Goal: Task Accomplishment & Management: Use online tool/utility

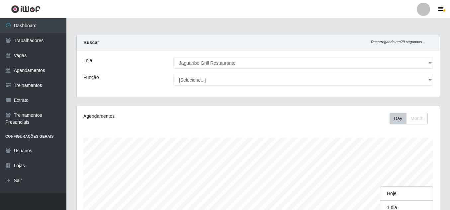
select select "311"
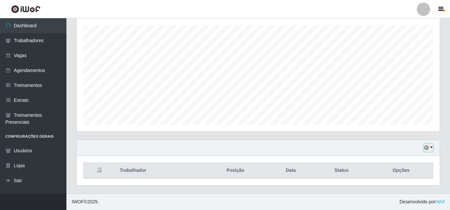
click at [429, 151] on button "button" at bounding box center [428, 148] width 9 height 8
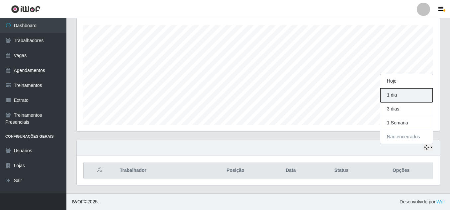
click at [402, 100] on button "1 dia" at bounding box center [407, 95] width 53 height 14
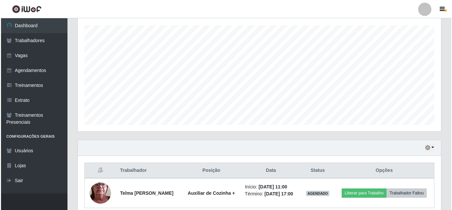
scroll to position [142, 0]
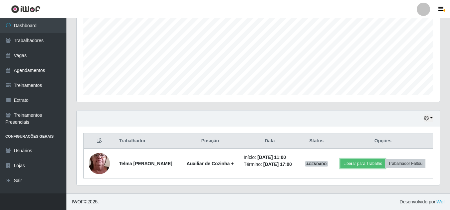
click at [353, 163] on button "Liberar para Trabalho" at bounding box center [363, 163] width 45 height 9
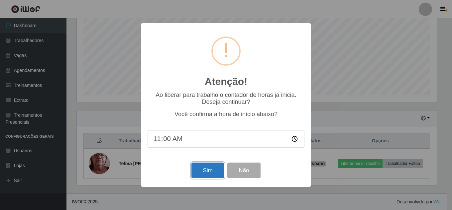
click at [204, 169] on button "Sim" at bounding box center [207, 171] width 32 height 16
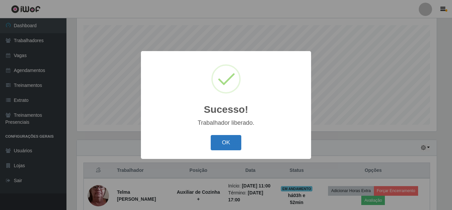
click at [235, 146] on button "OK" at bounding box center [226, 143] width 31 height 16
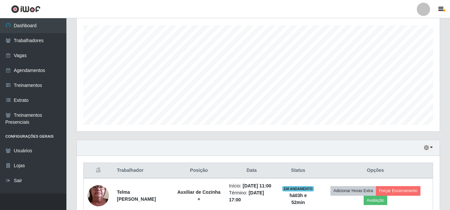
scroll to position [147, 0]
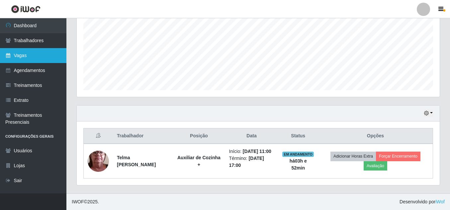
click at [34, 52] on link "Vagas" at bounding box center [33, 55] width 66 height 15
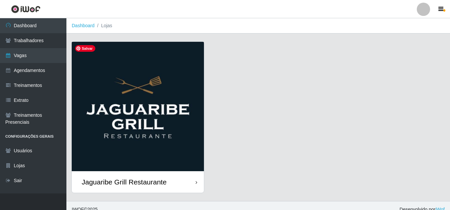
scroll to position [8, 0]
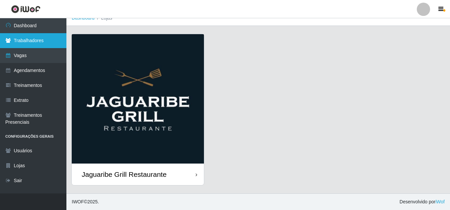
click at [44, 41] on link "Trabalhadores" at bounding box center [33, 40] width 66 height 15
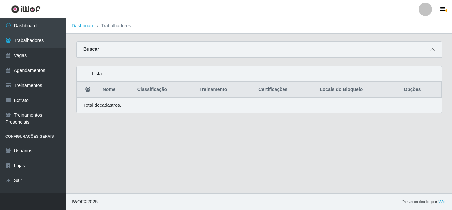
click at [430, 49] on icon at bounding box center [432, 49] width 5 height 5
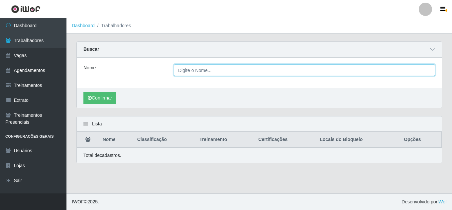
click at [226, 69] on input "Nome" at bounding box center [304, 70] width 261 height 12
type input "telma"
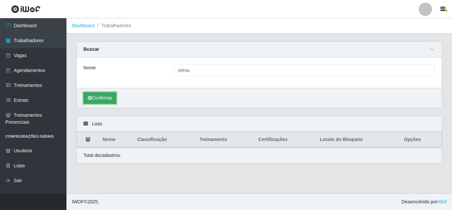
click at [107, 100] on button "Confirmar" at bounding box center [99, 98] width 33 height 12
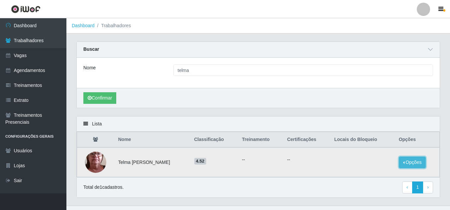
click at [413, 160] on button "Opções" at bounding box center [412, 163] width 27 height 12
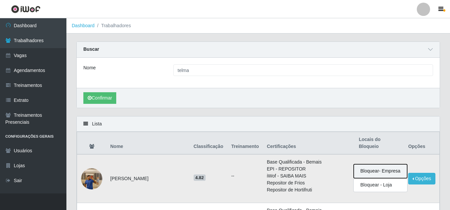
click at [378, 157] on tr "[PERSON_NAME] 4.82 -- Base Qualificada - Bemais EPI - REPOSITOR iWof - SAIBA MA…" at bounding box center [258, 179] width 363 height 49
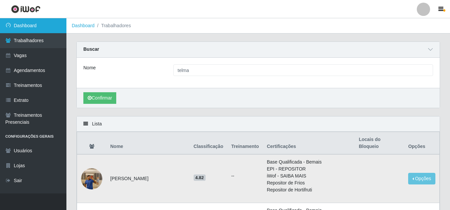
click at [29, 28] on link "Dashboard" at bounding box center [33, 25] width 66 height 15
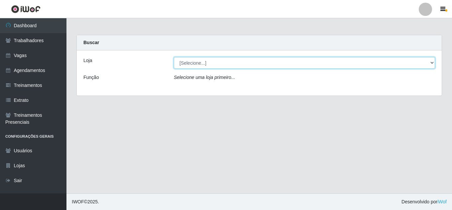
click at [293, 59] on select "[Selecione...] Jaguaribe Grill Restaurante" at bounding box center [304, 63] width 261 height 12
select select "311"
click at [174, 57] on select "[Selecione...] Jaguaribe Grill Restaurante" at bounding box center [304, 63] width 261 height 12
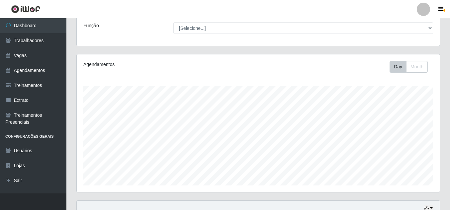
scroll to position [147, 0]
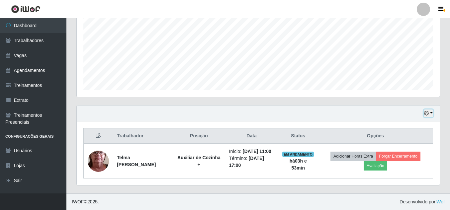
click at [428, 115] on icon "button" at bounding box center [427, 113] width 5 height 5
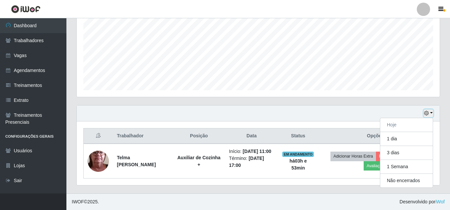
click at [428, 115] on icon "button" at bounding box center [427, 113] width 5 height 5
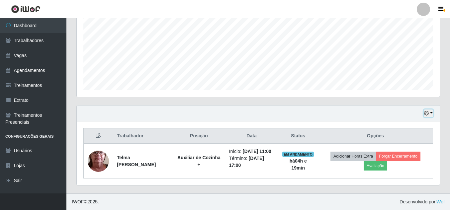
click at [429, 116] on icon "button" at bounding box center [427, 113] width 5 height 5
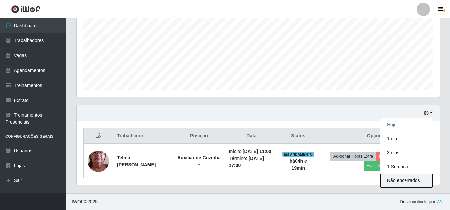
click at [399, 181] on button "Não encerrados" at bounding box center [407, 181] width 53 height 14
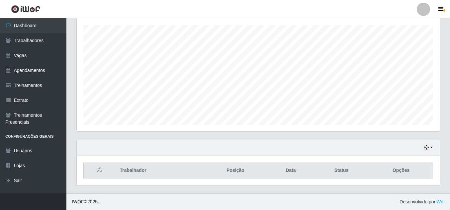
scroll to position [113, 0]
